Goal: Task Accomplishment & Management: Use online tool/utility

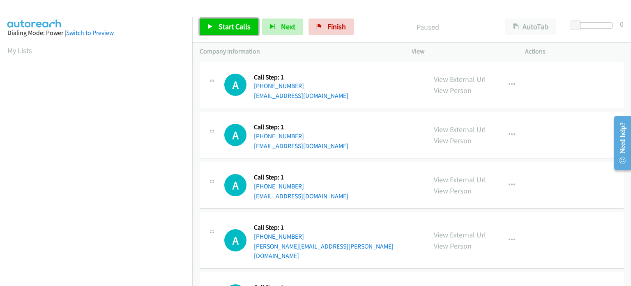
click at [215, 32] on link "Start Calls" at bounding box center [229, 26] width 59 height 16
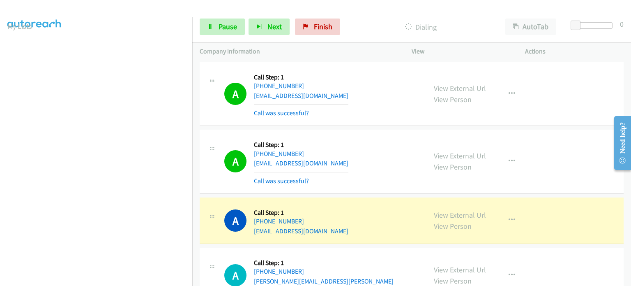
scroll to position [11, 0]
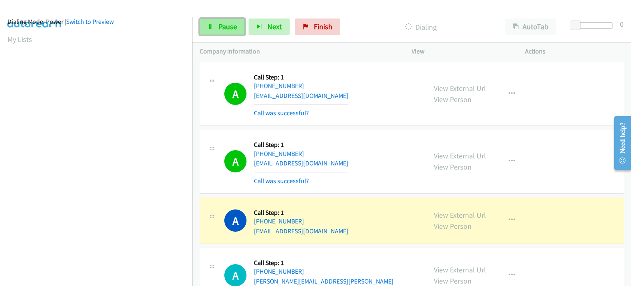
click at [226, 25] on span "Pause" at bounding box center [228, 26] width 18 height 9
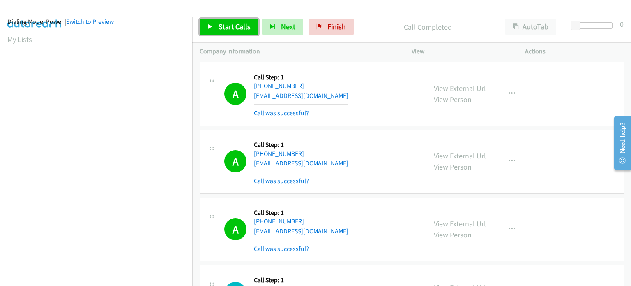
click at [226, 28] on span "Start Calls" at bounding box center [235, 26] width 32 height 9
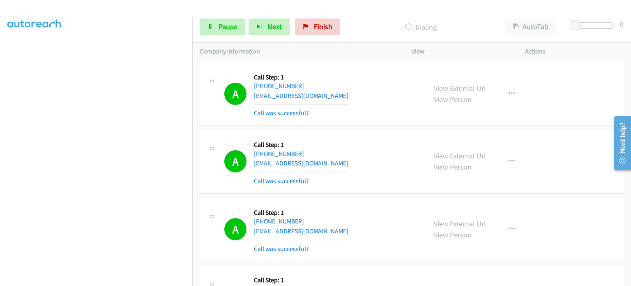
scroll to position [175, 0]
click at [219, 26] on span "Pause" at bounding box center [228, 26] width 18 height 9
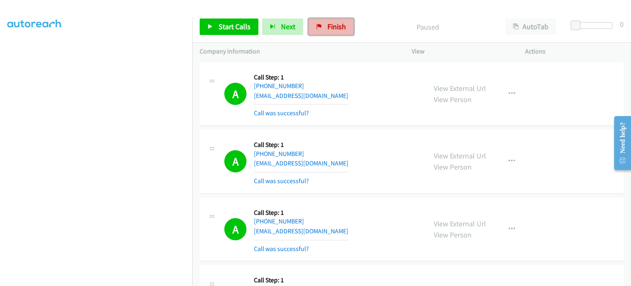
click at [321, 25] on link "Finish" at bounding box center [331, 26] width 45 height 16
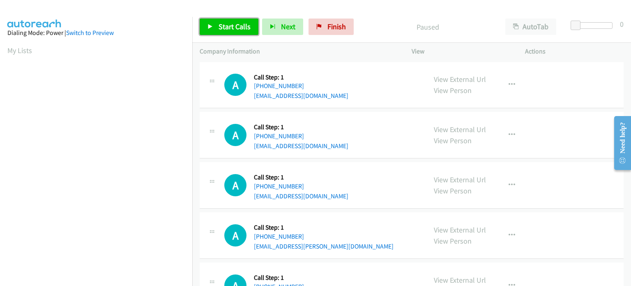
click at [229, 29] on span "Start Calls" at bounding box center [235, 26] width 32 height 9
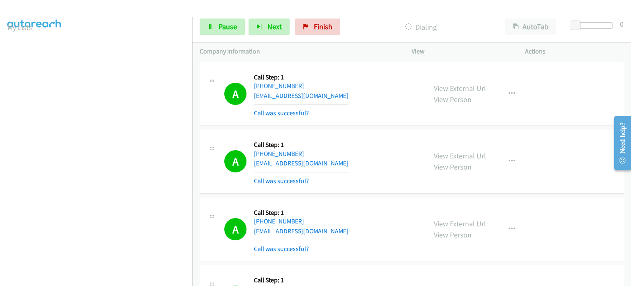
scroll to position [11, 0]
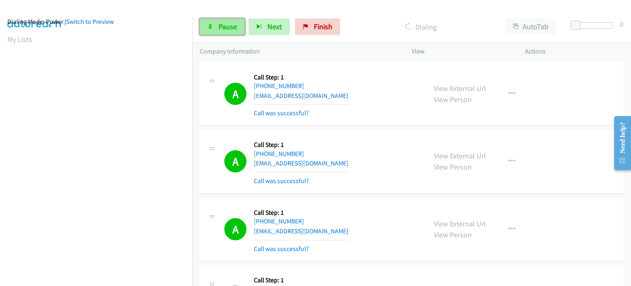
click at [214, 29] on link "Pause" at bounding box center [222, 26] width 45 height 16
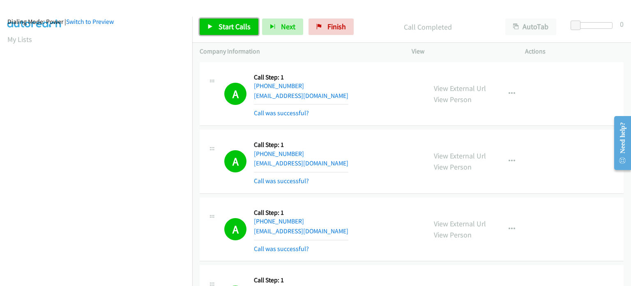
click at [235, 25] on span "Start Calls" at bounding box center [235, 26] width 32 height 9
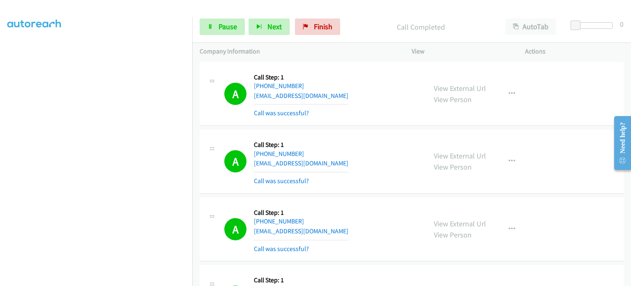
scroll to position [175, 0]
click at [232, 26] on span "Pause" at bounding box center [228, 26] width 18 height 9
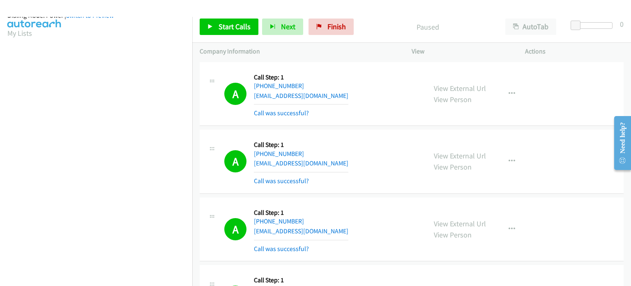
scroll to position [11, 0]
click at [229, 30] on span "Start Calls" at bounding box center [235, 26] width 32 height 9
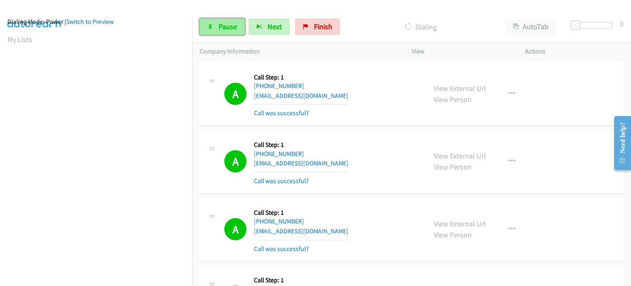
click at [217, 27] on link "Pause" at bounding box center [222, 26] width 45 height 16
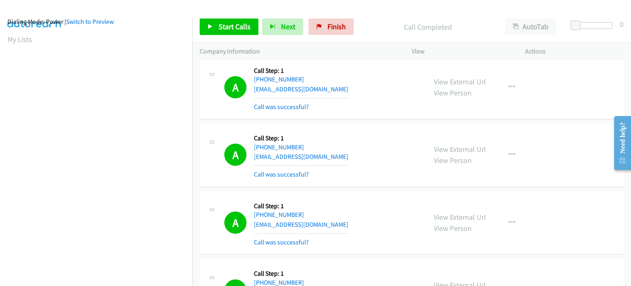
scroll to position [1468, 0]
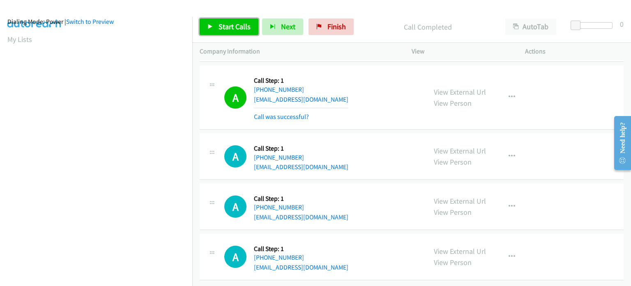
click at [212, 32] on link "Start Calls" at bounding box center [229, 26] width 59 height 16
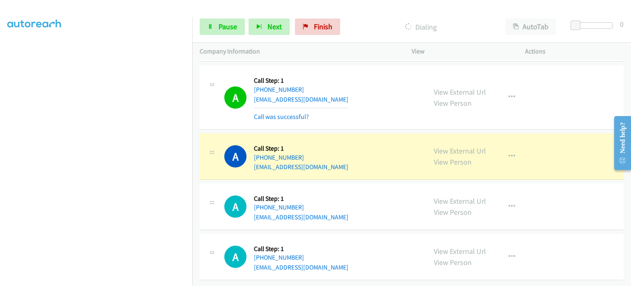
scroll to position [0, 0]
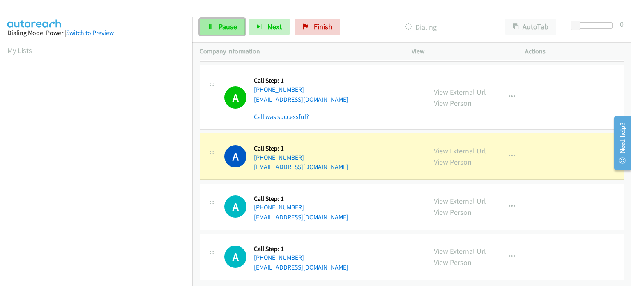
click at [231, 28] on span "Pause" at bounding box center [228, 26] width 18 height 9
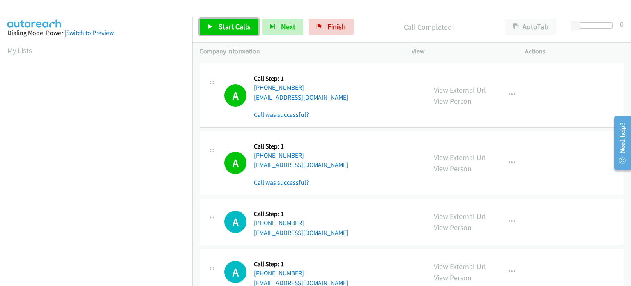
click at [216, 23] on link "Start Calls" at bounding box center [229, 26] width 59 height 16
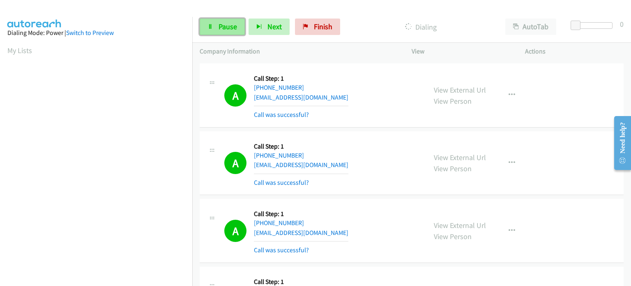
click at [233, 23] on span "Pause" at bounding box center [228, 26] width 18 height 9
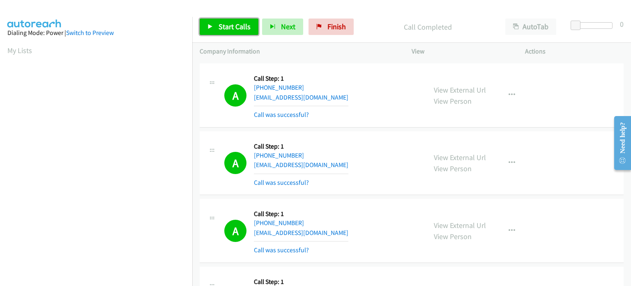
click at [223, 28] on span "Start Calls" at bounding box center [235, 26] width 32 height 9
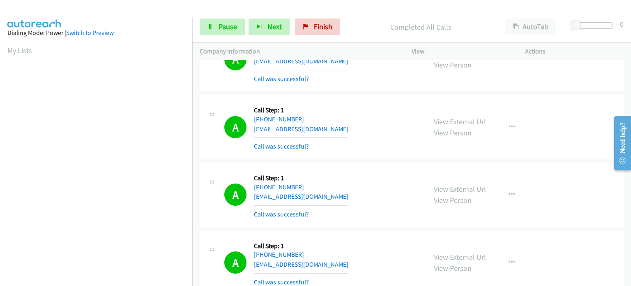
scroll to position [1699, 0]
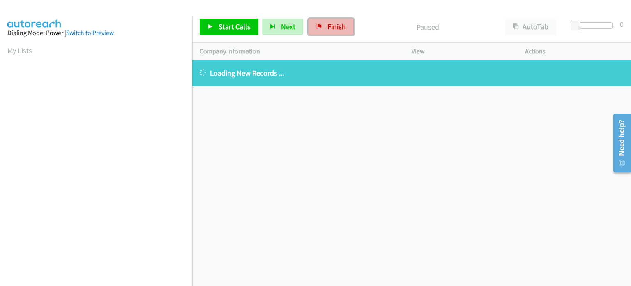
click at [326, 32] on link "Finish" at bounding box center [331, 26] width 45 height 16
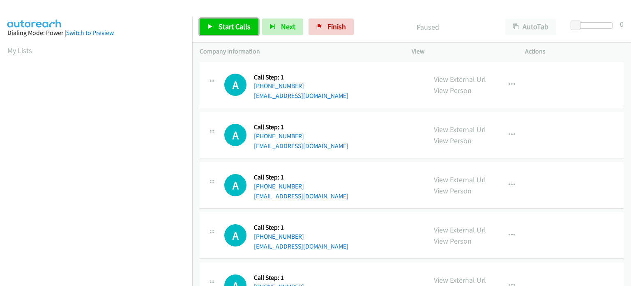
click at [228, 31] on span "Start Calls" at bounding box center [235, 26] width 32 height 9
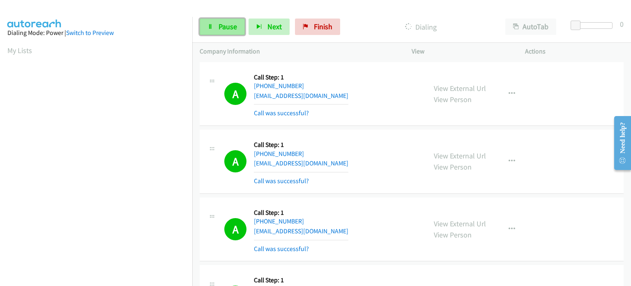
click at [207, 29] on icon at bounding box center [210, 27] width 6 height 6
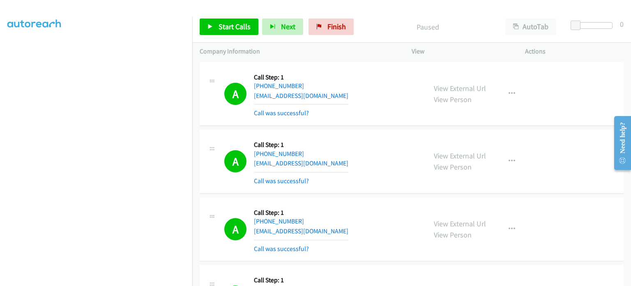
scroll to position [175, 0]
click at [221, 25] on span "Start Calls" at bounding box center [235, 26] width 32 height 9
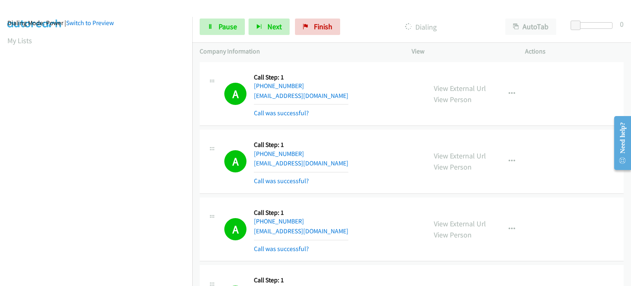
scroll to position [0, 0]
click at [352, 6] on div at bounding box center [312, 16] width 624 height 32
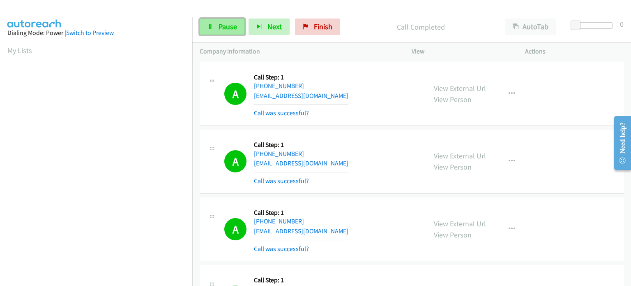
click at [208, 27] on icon at bounding box center [210, 27] width 6 height 6
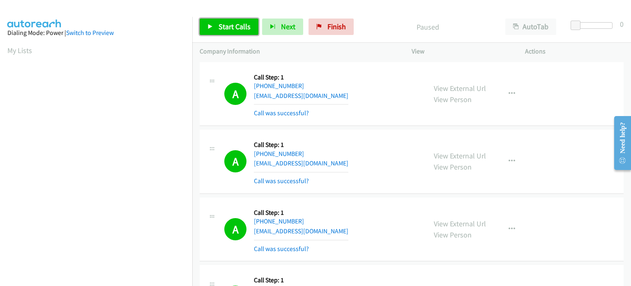
click at [217, 24] on link "Start Calls" at bounding box center [229, 26] width 59 height 16
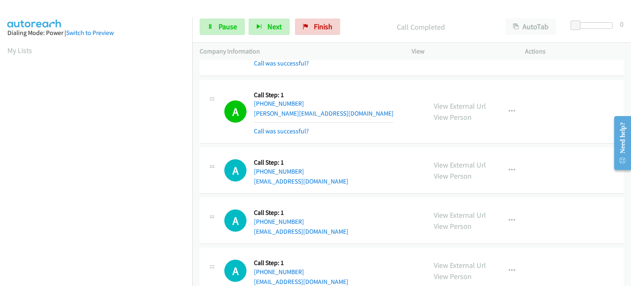
scroll to position [891, 0]
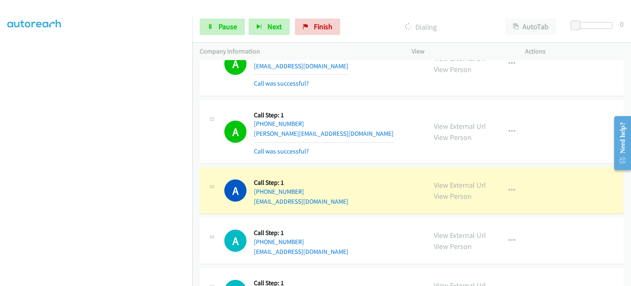
click at [108, 281] on aside "Dialing Mode: Power | Switch to Preview My Lists" at bounding box center [96, 75] width 192 height 455
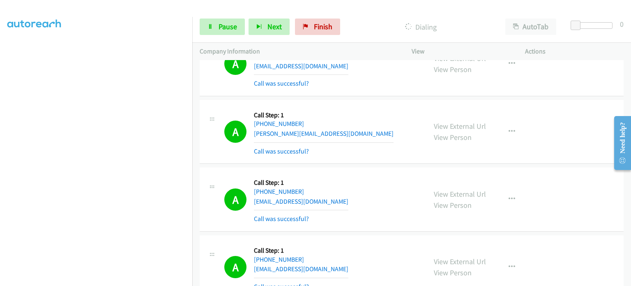
scroll to position [0, 0]
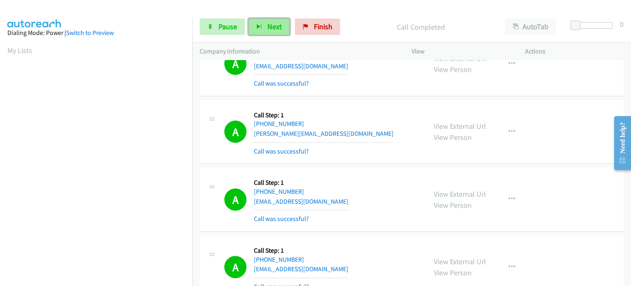
click at [278, 25] on span "Next" at bounding box center [274, 26] width 14 height 9
click at [232, 26] on span "Pause" at bounding box center [228, 26] width 18 height 9
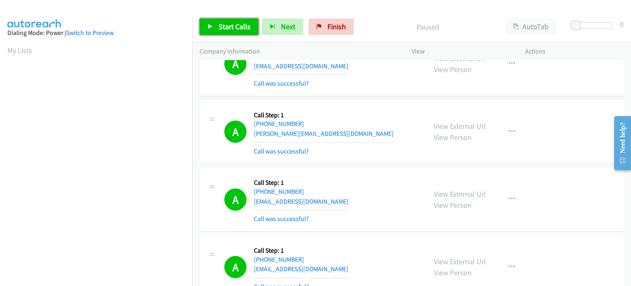
click at [222, 26] on span "Start Calls" at bounding box center [235, 26] width 32 height 9
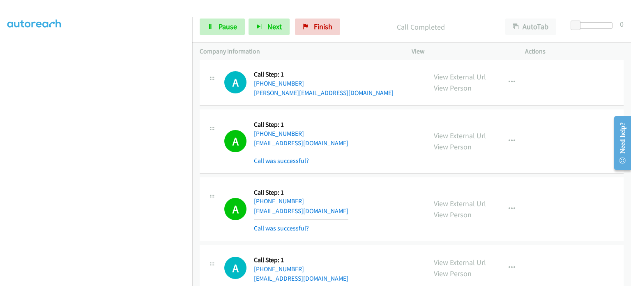
scroll to position [1220, 0]
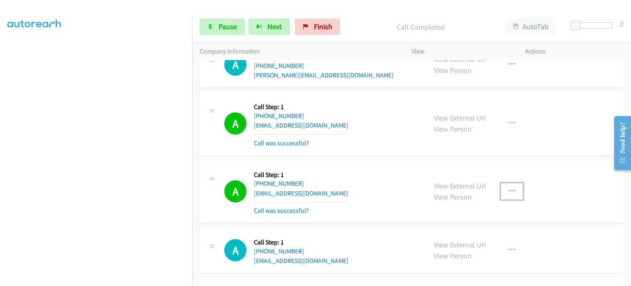
click at [509, 189] on icon "button" at bounding box center [512, 191] width 7 height 7
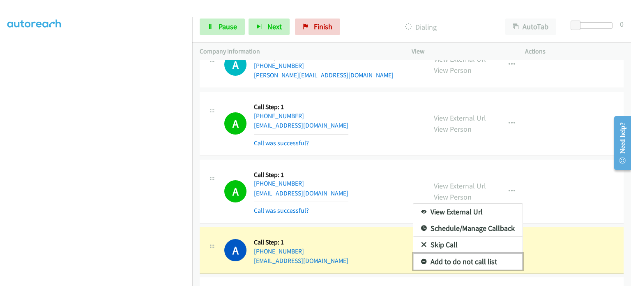
click at [456, 259] on link "Add to do not call list" at bounding box center [467, 261] width 109 height 16
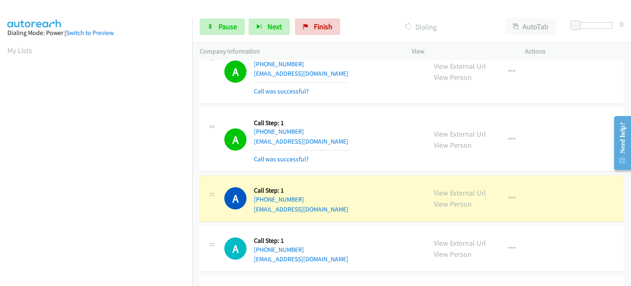
scroll to position [1384, 0]
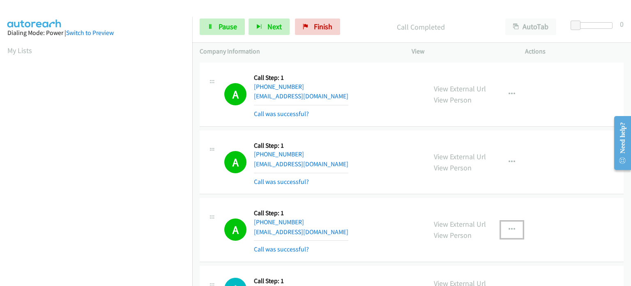
click at [509, 226] on icon "button" at bounding box center [512, 229] width 7 height 7
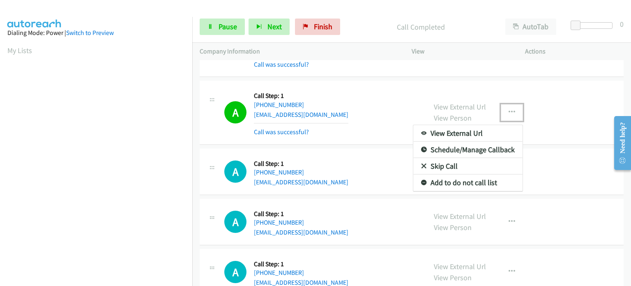
scroll to position [1507, 0]
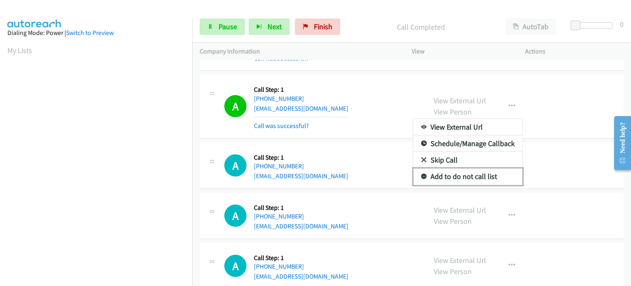
click at [445, 172] on link "Add to do not call list" at bounding box center [467, 176] width 109 height 16
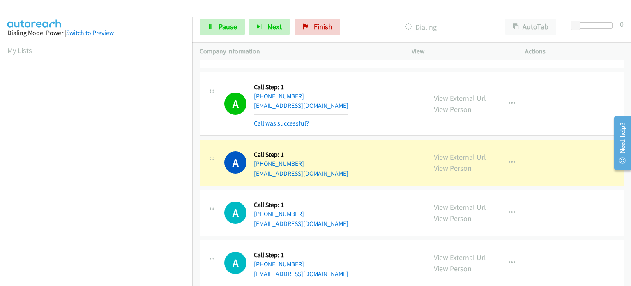
scroll to position [175, 0]
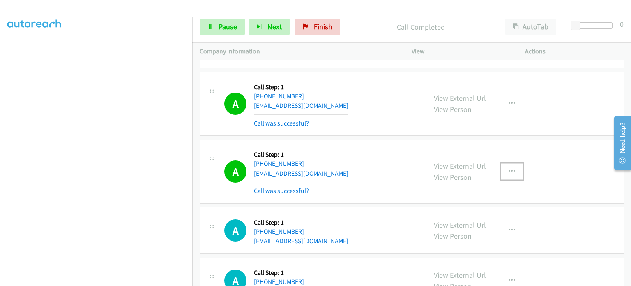
click at [509, 168] on icon "button" at bounding box center [512, 171] width 7 height 7
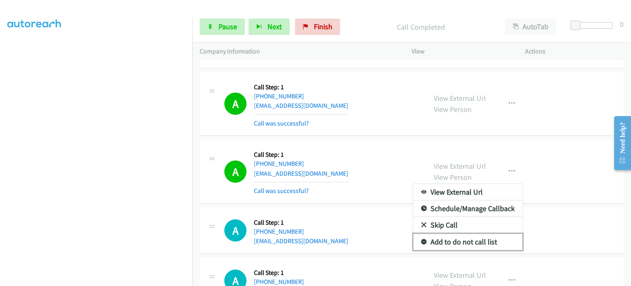
click at [466, 235] on link "Add to do not call list" at bounding box center [467, 241] width 109 height 16
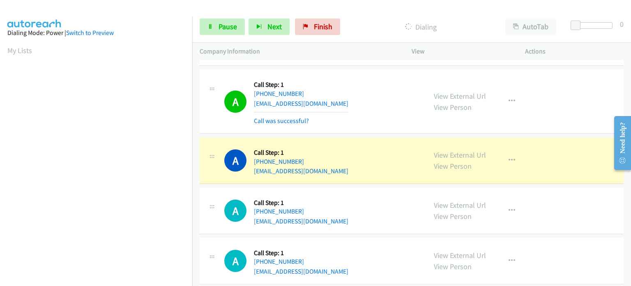
scroll to position [2124, 0]
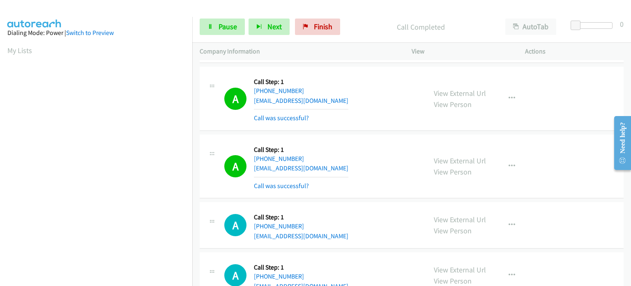
click at [509, 163] on icon "button" at bounding box center [512, 166] width 7 height 7
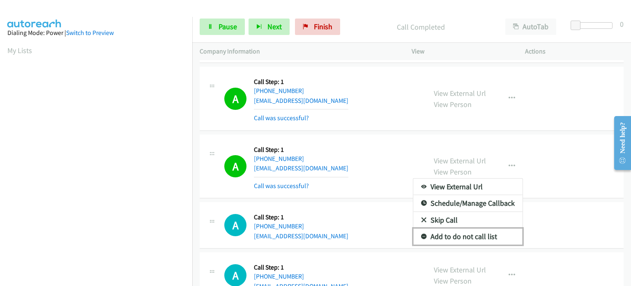
drag, startPoint x: 440, startPoint y: 233, endPoint x: 384, endPoint y: 220, distance: 57.7
click at [440, 232] on link "Add to do not call list" at bounding box center [467, 236] width 109 height 16
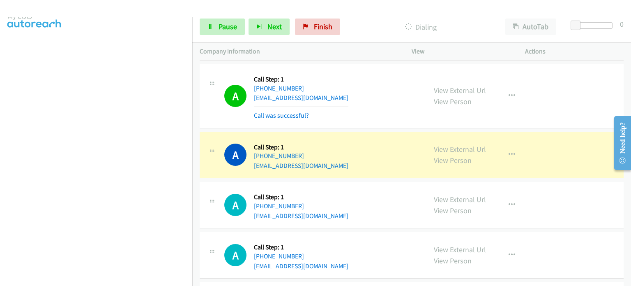
scroll to position [11, 0]
click at [226, 28] on span "Pause" at bounding box center [228, 26] width 18 height 9
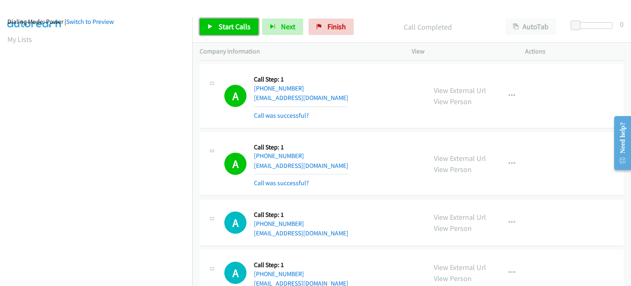
click at [222, 26] on span "Start Calls" at bounding box center [235, 26] width 32 height 9
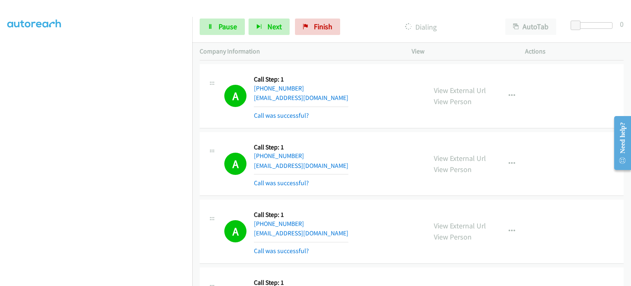
scroll to position [0, 0]
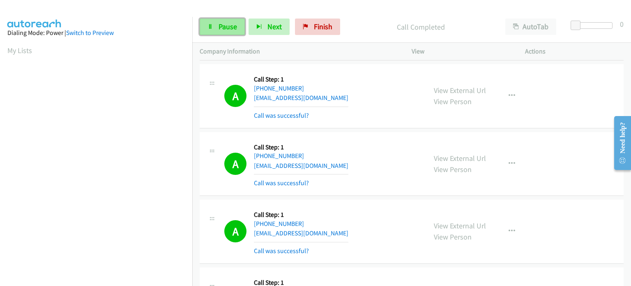
click at [220, 27] on span "Pause" at bounding box center [228, 26] width 18 height 9
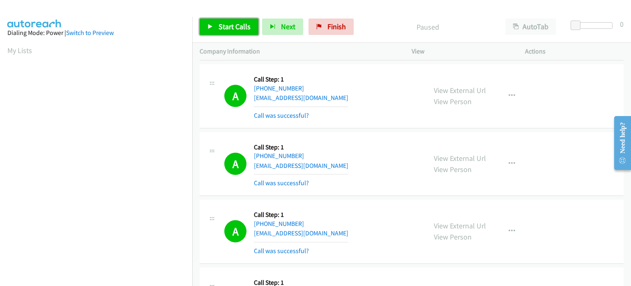
click at [221, 29] on span "Start Calls" at bounding box center [235, 26] width 32 height 9
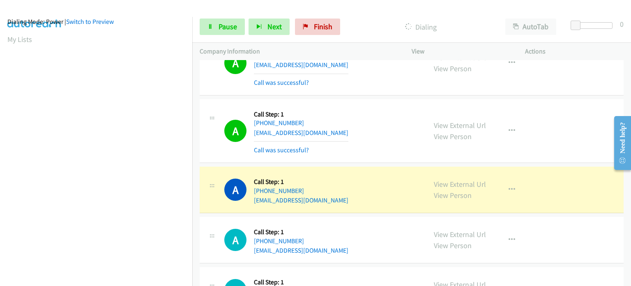
scroll to position [3027, 0]
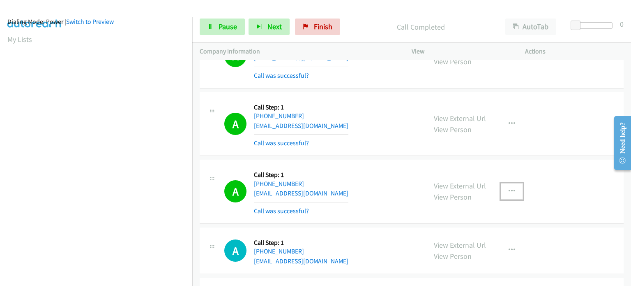
click at [509, 188] on icon "button" at bounding box center [512, 191] width 7 height 7
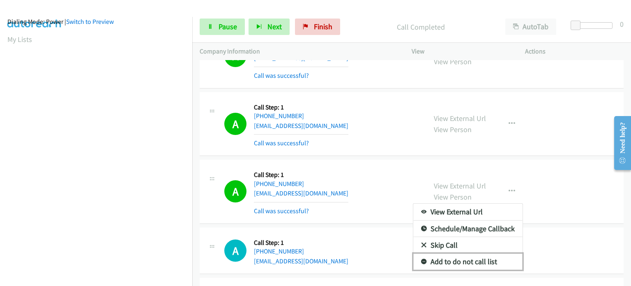
click at [455, 253] on link "Add to do not call list" at bounding box center [467, 261] width 109 height 16
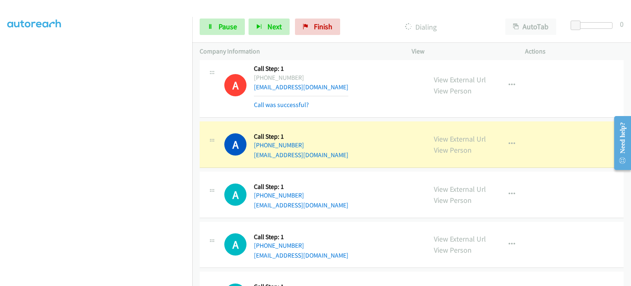
scroll to position [3110, 0]
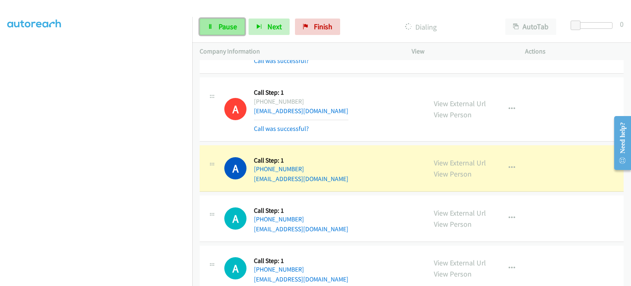
click at [215, 23] on link "Pause" at bounding box center [222, 26] width 45 height 16
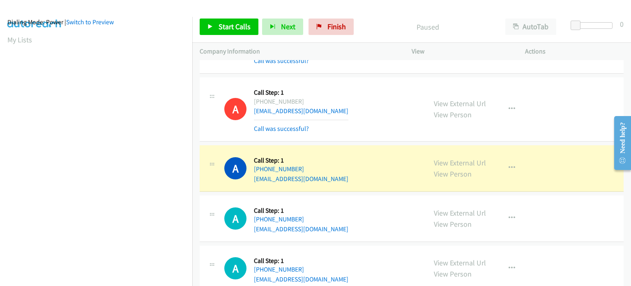
scroll to position [0, 0]
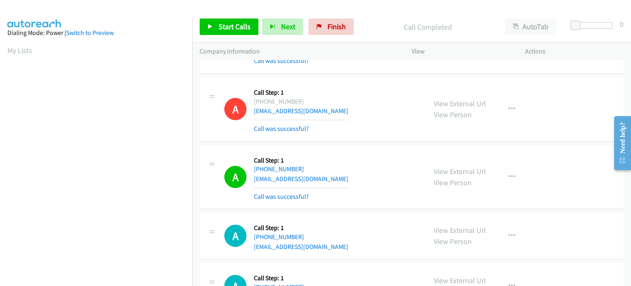
click at [380, 23] on p "Call Completed" at bounding box center [428, 26] width 126 height 11
click at [227, 32] on link "Start Calls" at bounding box center [229, 26] width 59 height 16
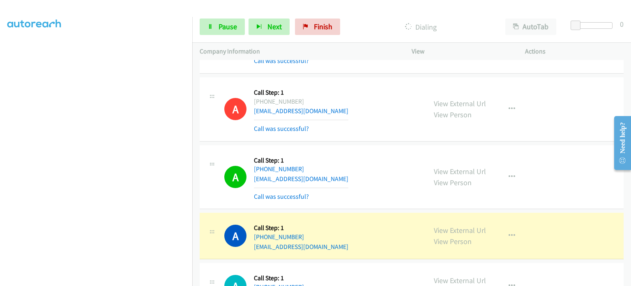
scroll to position [175, 0]
click at [99, 283] on aside "Dialing Mode: Power | Switch to Preview My Lists" at bounding box center [96, 75] width 192 height 455
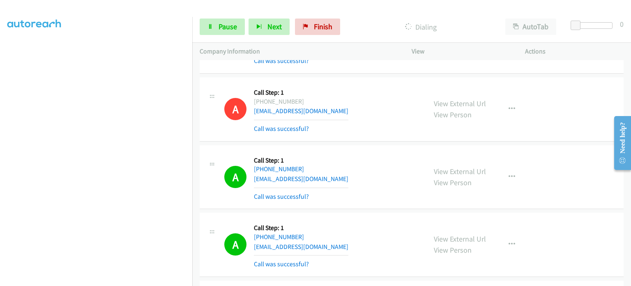
scroll to position [0, 0]
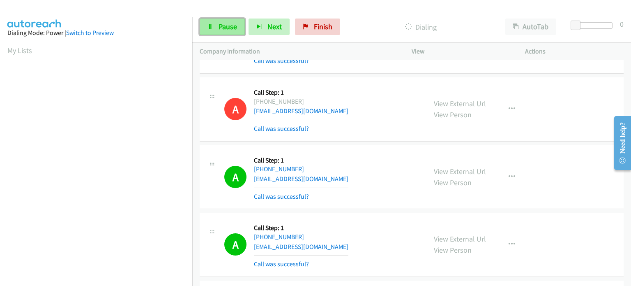
click at [207, 25] on icon at bounding box center [210, 27] width 6 height 6
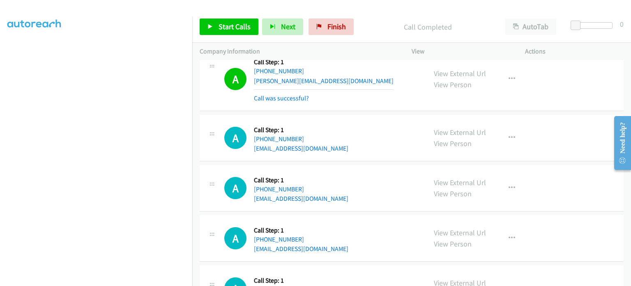
scroll to position [3520, 0]
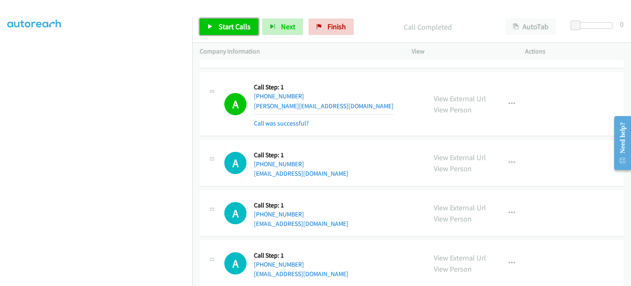
click at [225, 28] on span "Start Calls" at bounding box center [235, 26] width 32 height 9
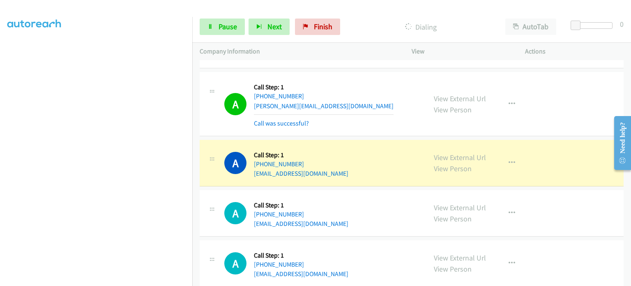
drag, startPoint x: 131, startPoint y: 285, endPoint x: 131, endPoint y: 278, distance: 7.0
click at [131, 284] on aside "Dialing Mode: Power | Switch to Preview My Lists" at bounding box center [96, 75] width 192 height 455
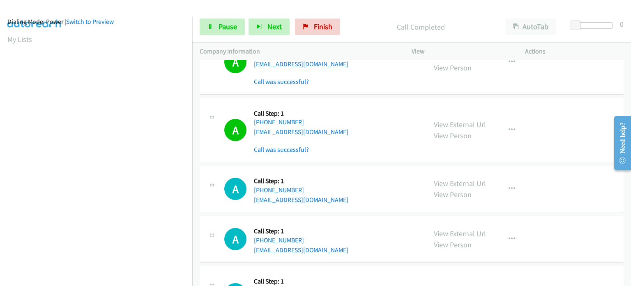
scroll to position [3767, 0]
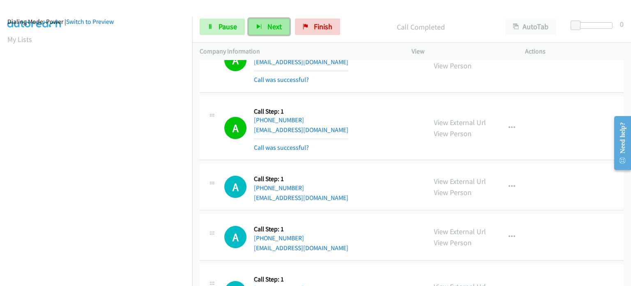
click at [270, 26] on span "Next" at bounding box center [274, 26] width 14 height 9
click at [219, 29] on span "Pause" at bounding box center [228, 26] width 18 height 9
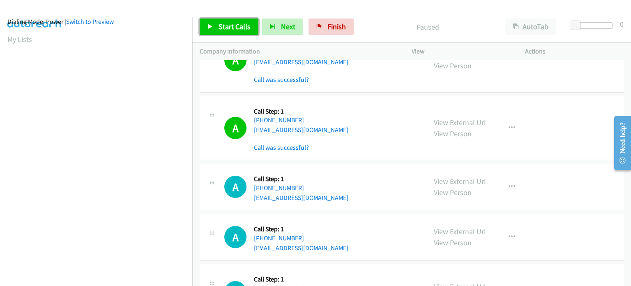
click at [219, 29] on span "Start Calls" at bounding box center [235, 26] width 32 height 9
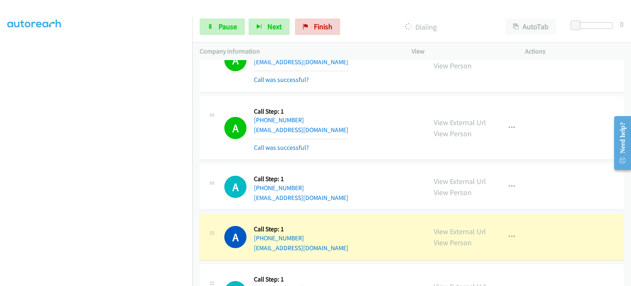
scroll to position [175, 0]
click at [103, 279] on section at bounding box center [95, 90] width 177 height 393
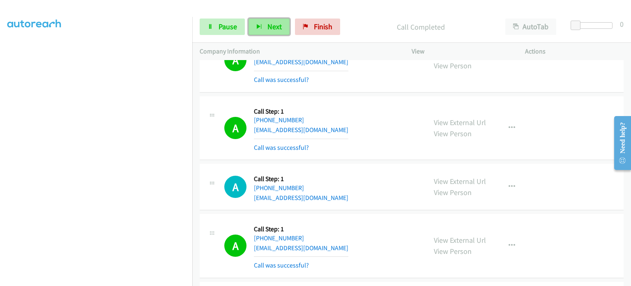
click at [256, 24] on icon "button" at bounding box center [259, 27] width 6 height 6
click at [219, 28] on span "Pause" at bounding box center [228, 26] width 18 height 9
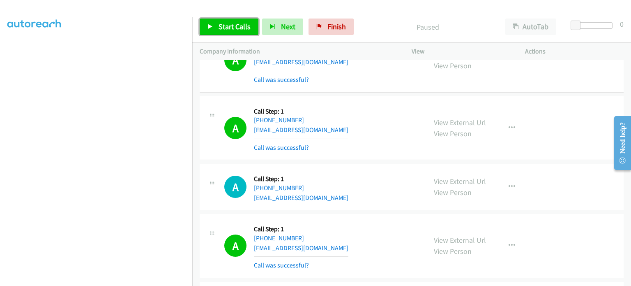
click at [231, 30] on span "Start Calls" at bounding box center [235, 26] width 32 height 9
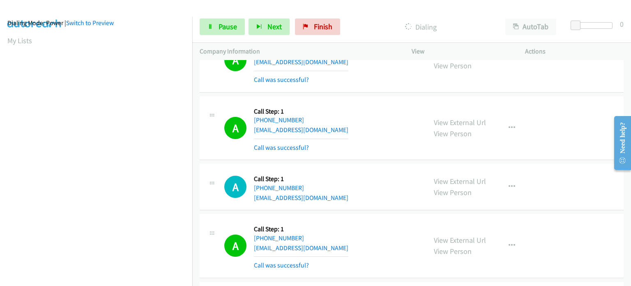
scroll to position [0, 0]
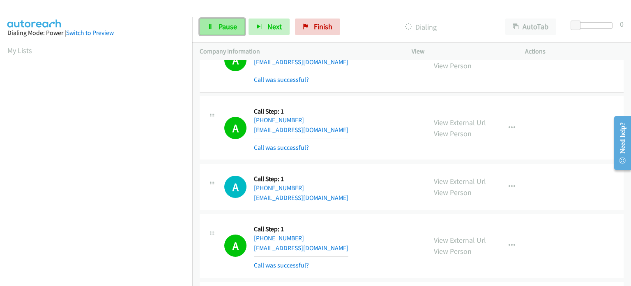
click at [220, 21] on link "Pause" at bounding box center [222, 26] width 45 height 16
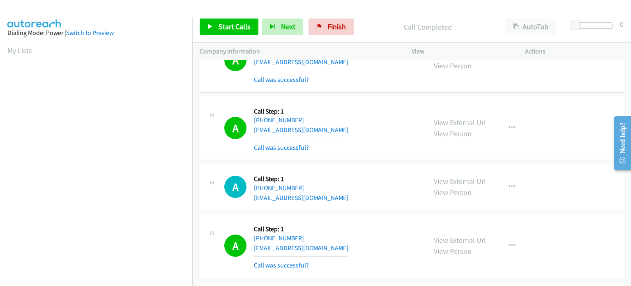
click at [198, 167] on td "A Callback Scheduled Call Step: 1 America/New_York +1 859-551-8380 eterovicjons…" at bounding box center [411, 187] width 439 height 50
click at [234, 28] on span "Start Calls" at bounding box center [235, 26] width 32 height 9
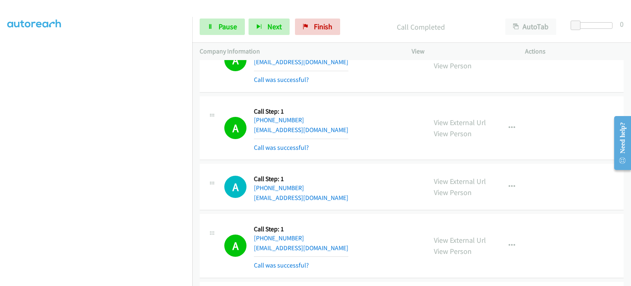
scroll to position [175, 0]
click at [133, 281] on section at bounding box center [95, 90] width 177 height 393
click at [225, 24] on span "Pause" at bounding box center [228, 26] width 18 height 9
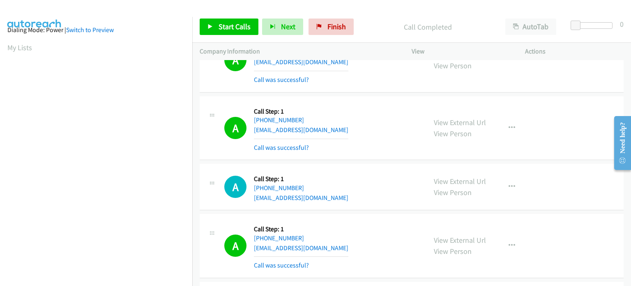
scroll to position [0, 0]
click at [226, 28] on span "Start Calls" at bounding box center [235, 26] width 32 height 9
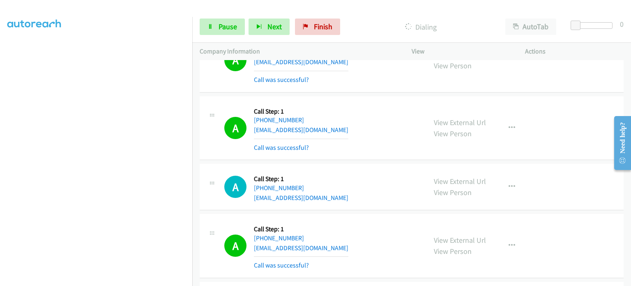
scroll to position [0, 0]
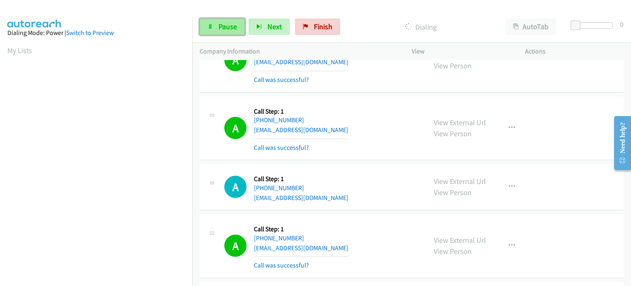
click at [232, 23] on span "Pause" at bounding box center [228, 26] width 18 height 9
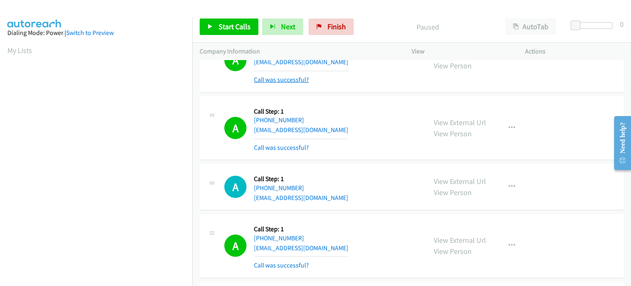
scroll to position [175, 0]
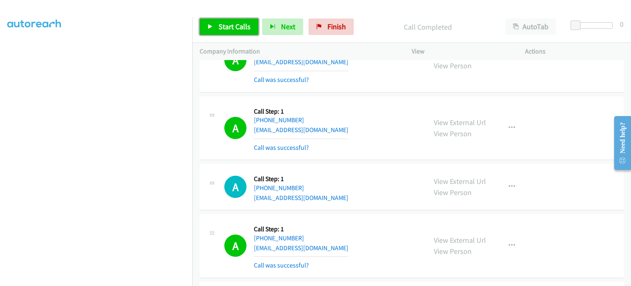
click at [209, 24] on icon at bounding box center [210, 27] width 6 height 6
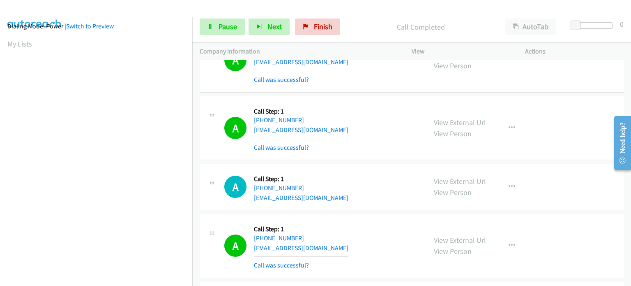
scroll to position [0, 0]
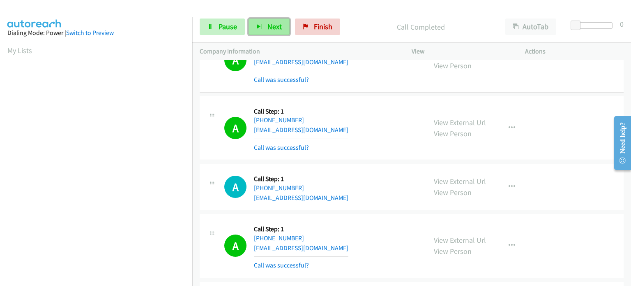
click at [270, 25] on span "Next" at bounding box center [274, 26] width 14 height 9
click at [226, 24] on span "Pause" at bounding box center [228, 26] width 18 height 9
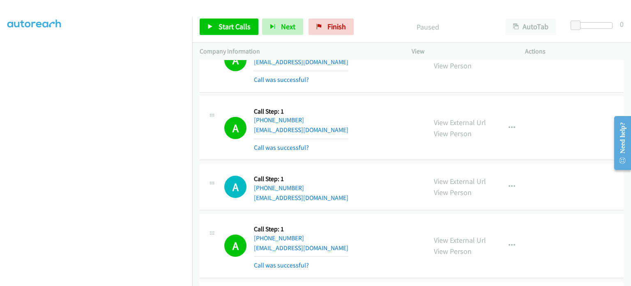
scroll to position [175, 0]
click at [226, 28] on span "Start Calls" at bounding box center [235, 26] width 32 height 9
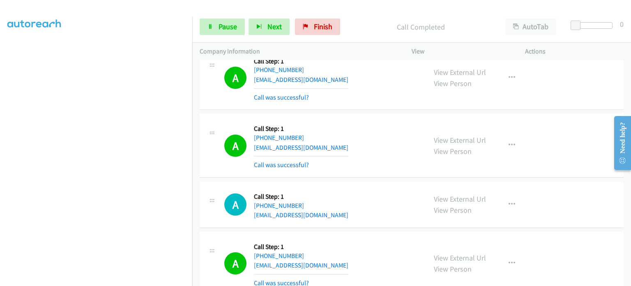
scroll to position [3785, 0]
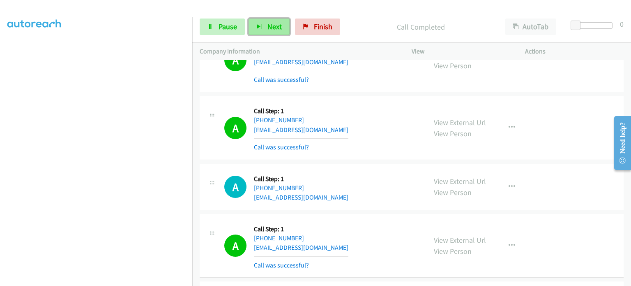
click at [259, 26] on icon "button" at bounding box center [259, 27] width 6 height 6
click at [213, 28] on link "Pause" at bounding box center [222, 26] width 45 height 16
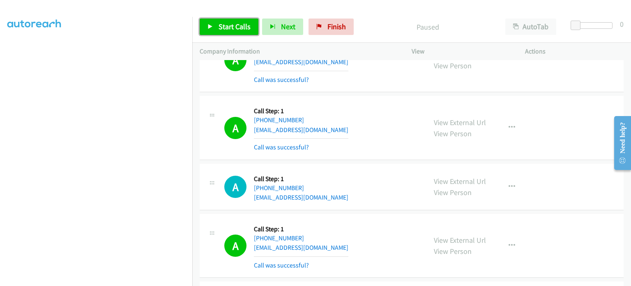
click at [229, 26] on span "Start Calls" at bounding box center [235, 26] width 32 height 9
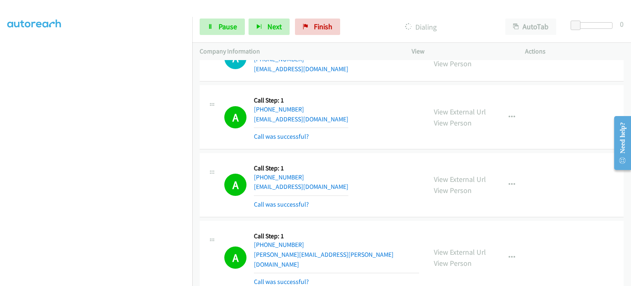
scroll to position [52, 0]
click at [230, 25] on span "Pause" at bounding box center [228, 26] width 18 height 9
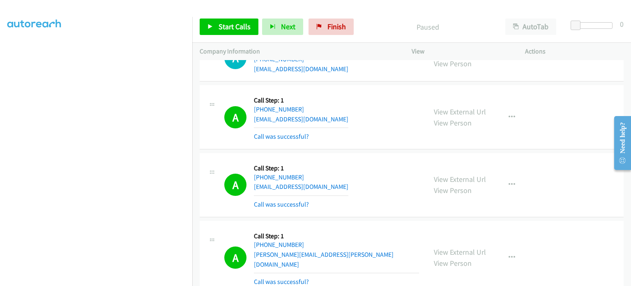
scroll to position [175, 0]
click at [240, 30] on span "Start Calls" at bounding box center [235, 26] width 32 height 9
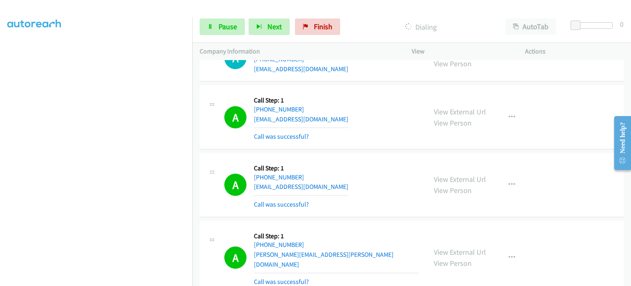
click at [223, 37] on div "Start Calls Pause Next Finish Dialing AutoTab AutoTab 0" at bounding box center [411, 27] width 439 height 32
click at [221, 29] on span "Pause" at bounding box center [228, 26] width 18 height 9
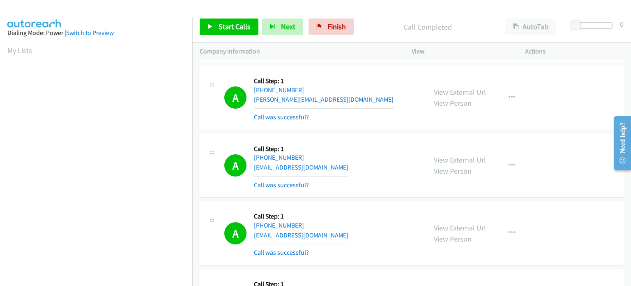
scroll to position [7790, 0]
click at [232, 29] on span "Start Calls" at bounding box center [235, 26] width 32 height 9
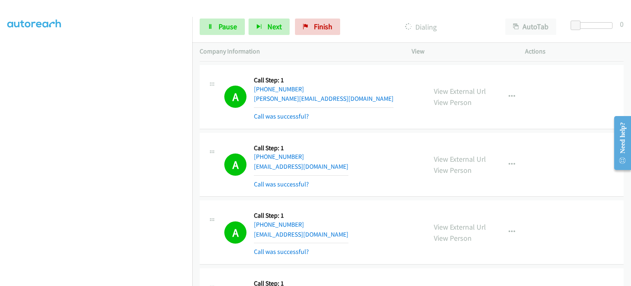
scroll to position [0, 0]
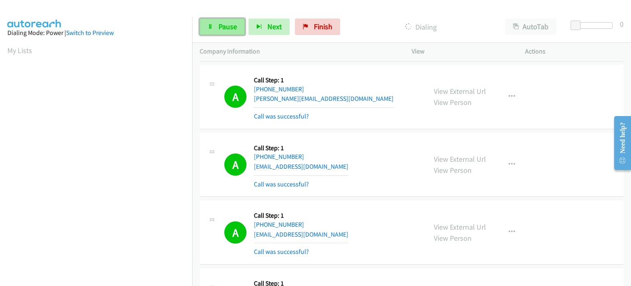
click at [212, 22] on link "Pause" at bounding box center [222, 26] width 45 height 16
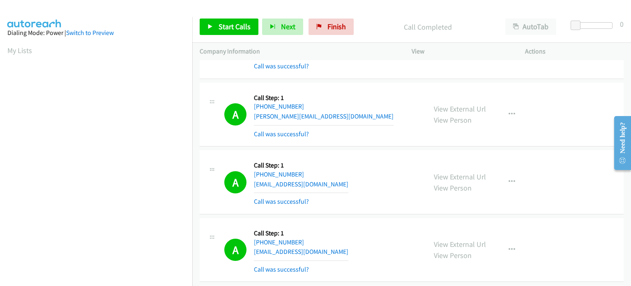
scroll to position [7808, 0]
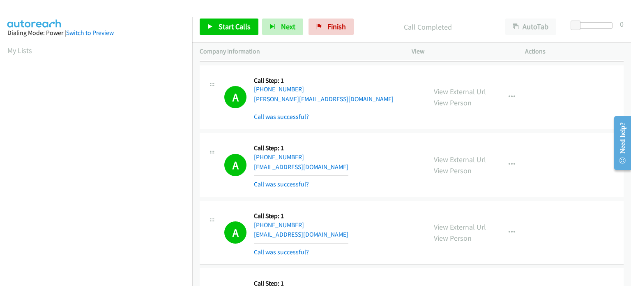
click at [230, 16] on div "Start Calls Pause Next Finish Call Completed AutoTab AutoTab 0" at bounding box center [411, 27] width 439 height 32
click at [230, 23] on span "Start Calls" at bounding box center [235, 26] width 32 height 9
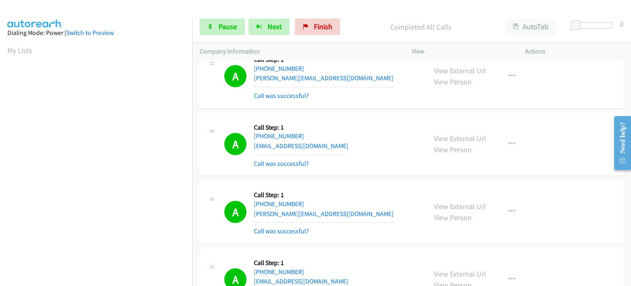
scroll to position [7778, 0]
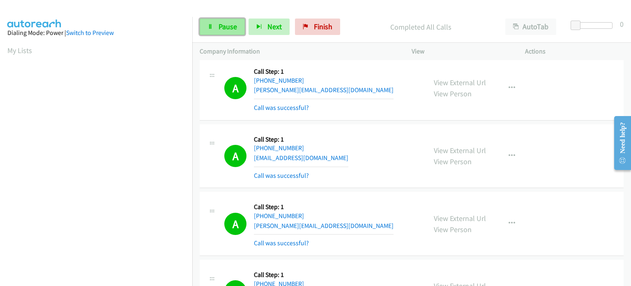
click at [224, 28] on span "Pause" at bounding box center [228, 26] width 18 height 9
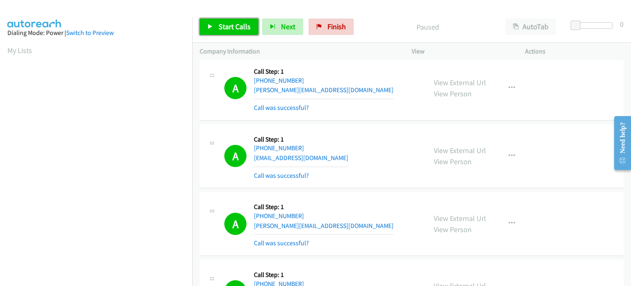
click at [225, 32] on link "Start Calls" at bounding box center [229, 26] width 59 height 16
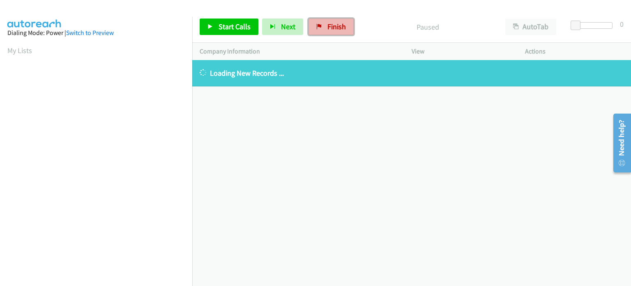
click at [329, 31] on link "Finish" at bounding box center [331, 26] width 45 height 16
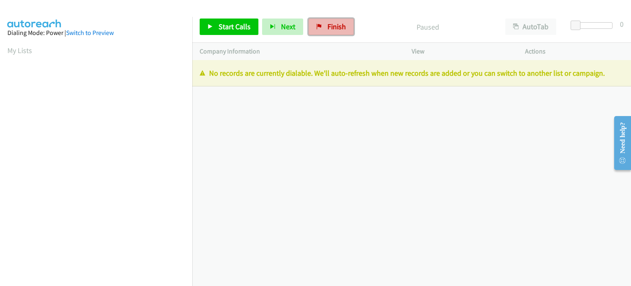
click at [327, 23] on span "Finish" at bounding box center [336, 26] width 18 height 9
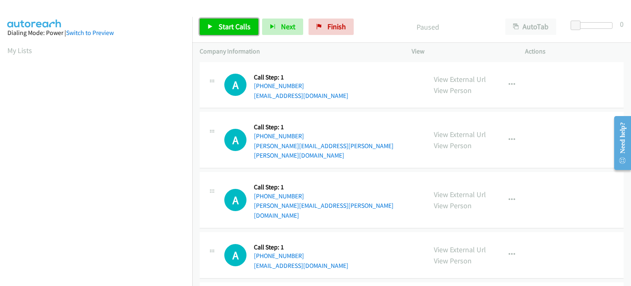
click at [237, 18] on link "Start Calls" at bounding box center [229, 26] width 59 height 16
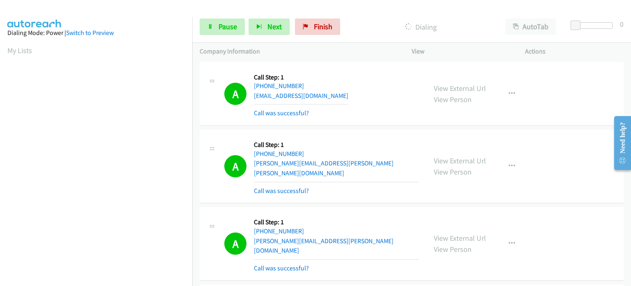
scroll to position [175, 0]
click at [112, 279] on section at bounding box center [95, 90] width 177 height 393
click at [220, 27] on span "Pause" at bounding box center [228, 26] width 18 height 9
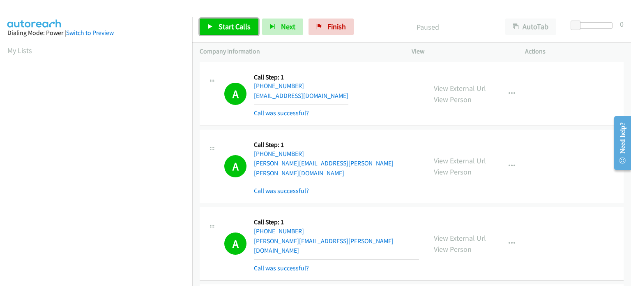
click at [220, 27] on span "Start Calls" at bounding box center [235, 26] width 32 height 9
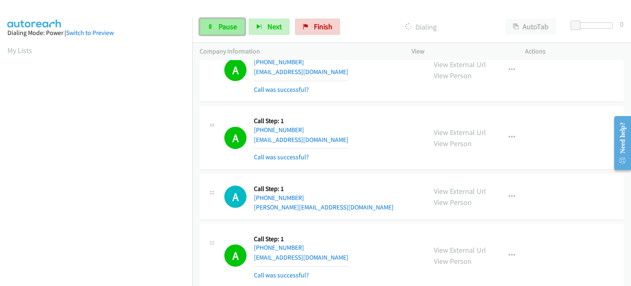
click at [220, 29] on span "Pause" at bounding box center [228, 26] width 18 height 9
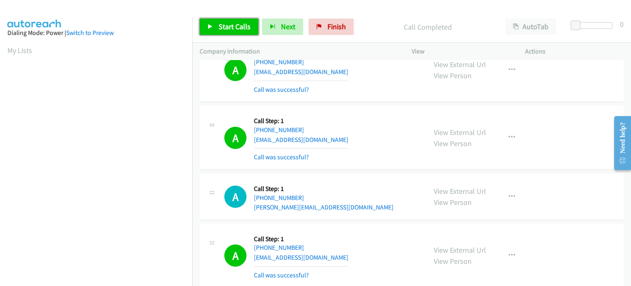
click at [233, 29] on span "Start Calls" at bounding box center [235, 26] width 32 height 9
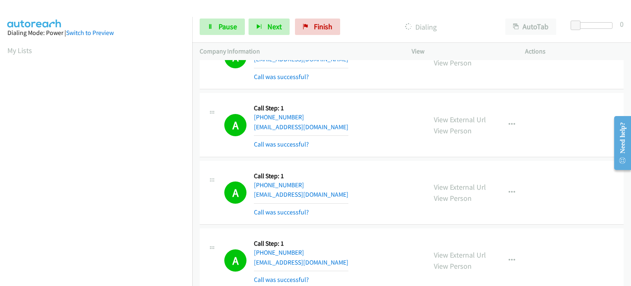
scroll to position [175, 0]
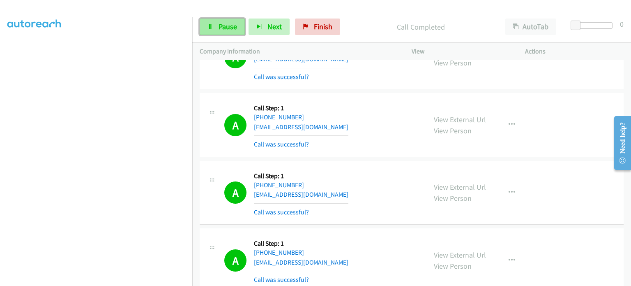
click at [225, 30] on span "Pause" at bounding box center [228, 26] width 18 height 9
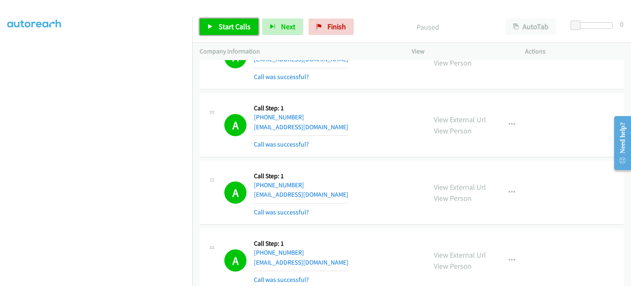
click at [225, 30] on span "Start Calls" at bounding box center [235, 26] width 32 height 9
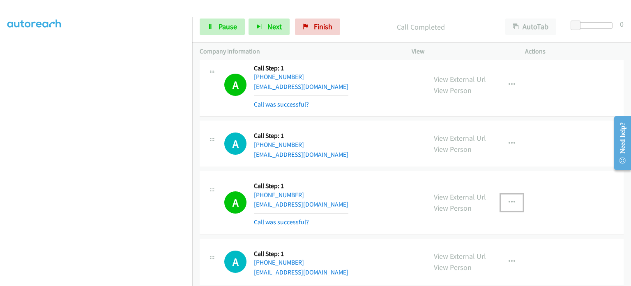
click at [509, 199] on icon "button" at bounding box center [512, 202] width 7 height 7
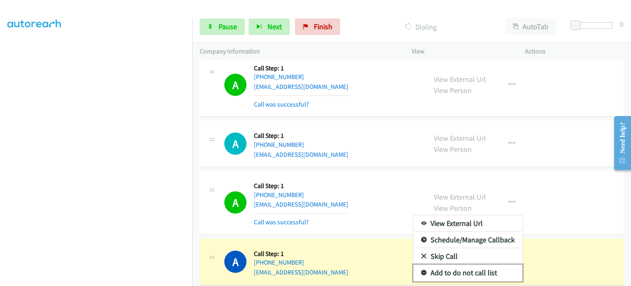
click at [462, 264] on link "Add to do not call list" at bounding box center [467, 272] width 109 height 16
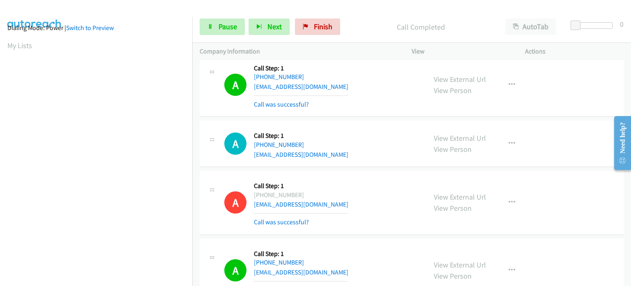
scroll to position [0, 0]
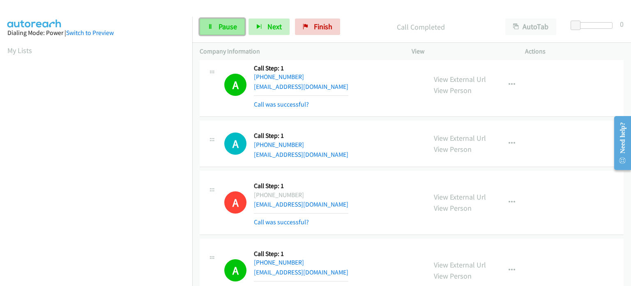
click at [214, 31] on link "Pause" at bounding box center [222, 26] width 45 height 16
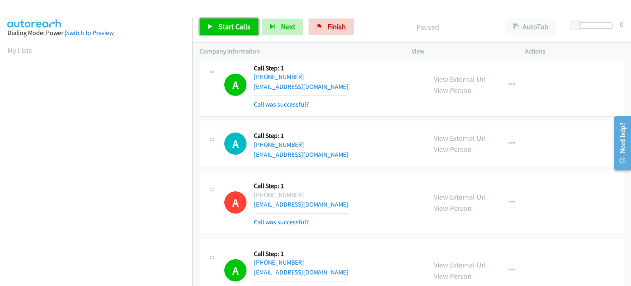
click at [215, 31] on link "Start Calls" at bounding box center [229, 26] width 59 height 16
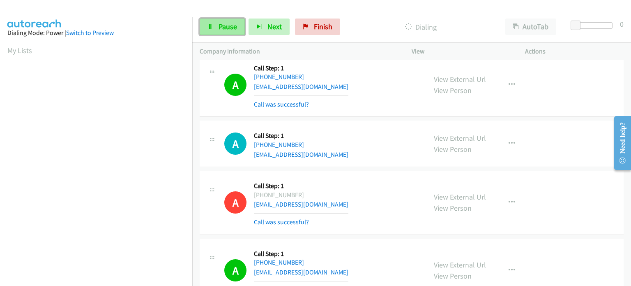
click at [227, 20] on link "Pause" at bounding box center [222, 26] width 45 height 16
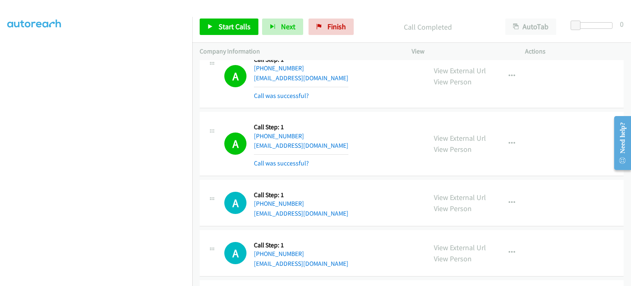
scroll to position [2340, 0]
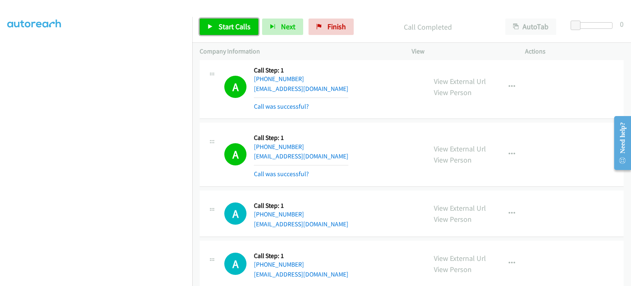
click at [225, 26] on span "Start Calls" at bounding box center [235, 26] width 32 height 9
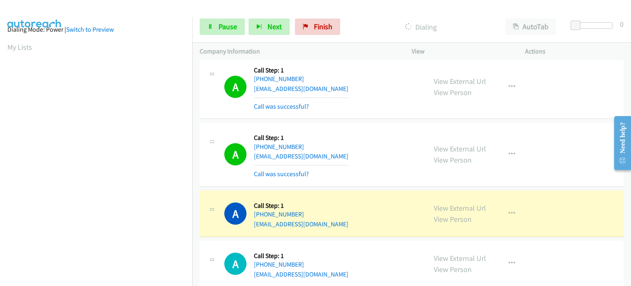
scroll to position [0, 0]
click at [210, 27] on icon at bounding box center [210, 27] width 6 height 6
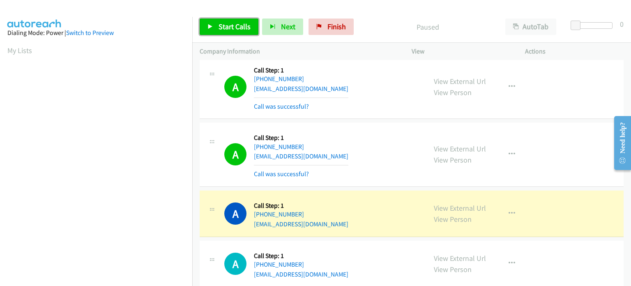
click at [228, 30] on span "Start Calls" at bounding box center [235, 26] width 32 height 9
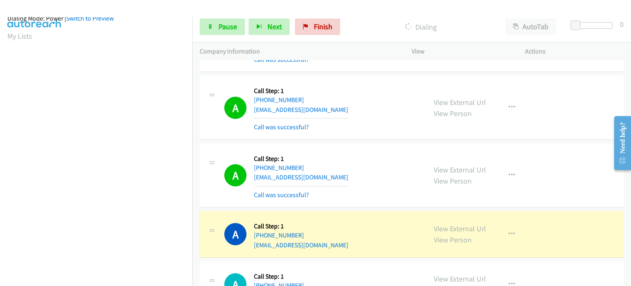
scroll to position [10, 0]
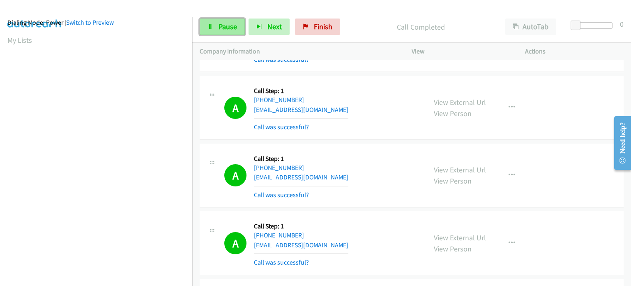
click at [232, 24] on span "Pause" at bounding box center [228, 26] width 18 height 9
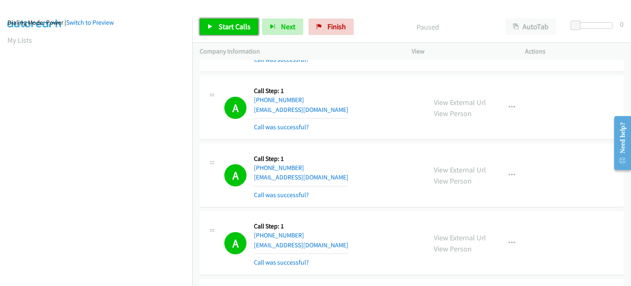
click at [230, 29] on span "Start Calls" at bounding box center [235, 26] width 32 height 9
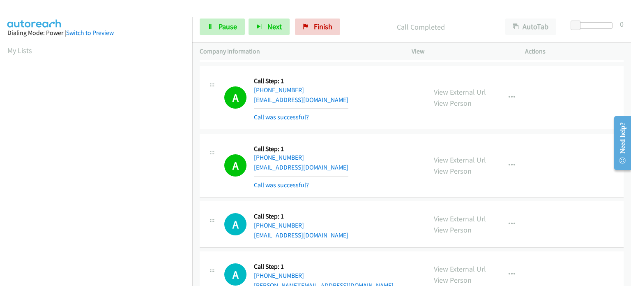
scroll to position [3185, 0]
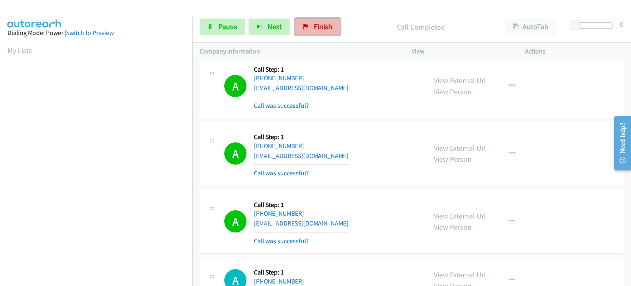
click at [311, 32] on link "Finish" at bounding box center [317, 26] width 45 height 16
